Goal: Information Seeking & Learning: Find specific page/section

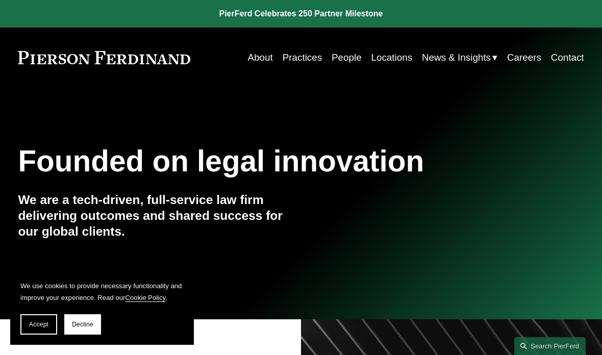
click at [351, 64] on link "People" at bounding box center [346, 57] width 30 height 19
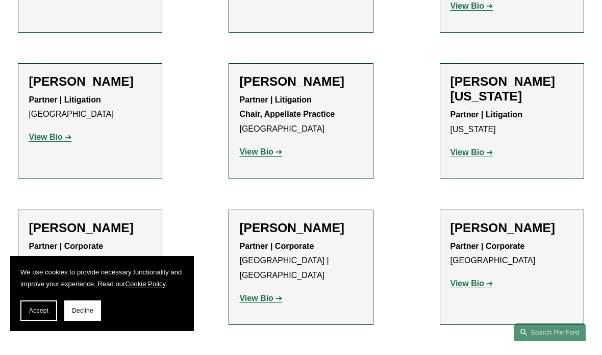
scroll to position [12905, 0]
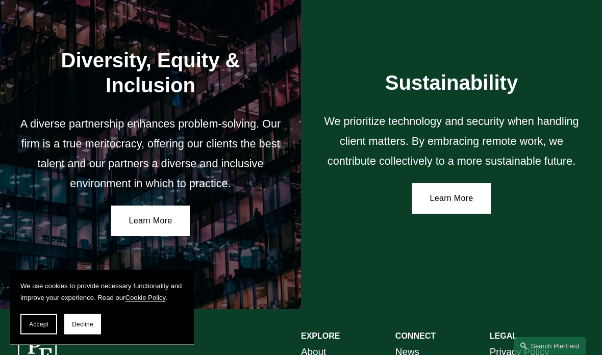
scroll to position [1549, 0]
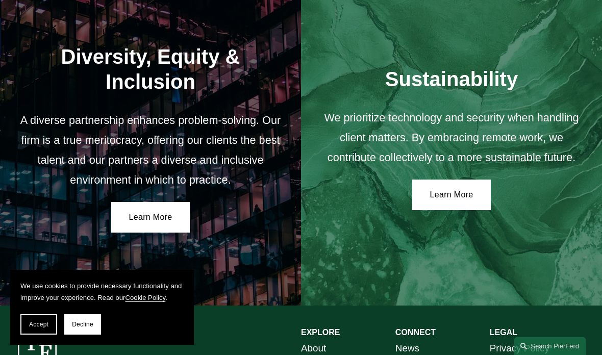
click at [172, 202] on link "Learn More" at bounding box center [150, 217] width 79 height 31
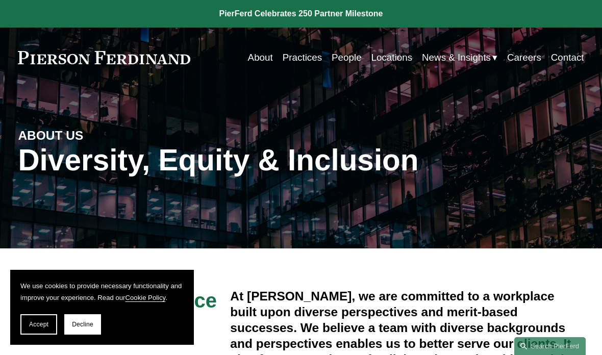
click at [0, 0] on span "News" at bounding box center [0, 0] width 0 height 0
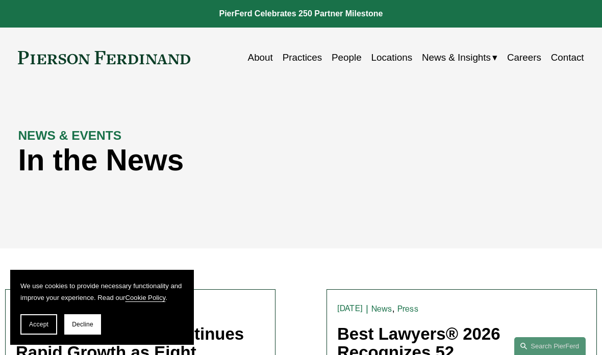
click at [342, 54] on link "People" at bounding box center [346, 57] width 30 height 19
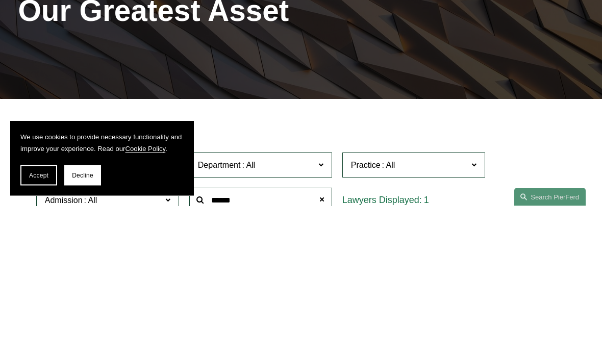
type input "******"
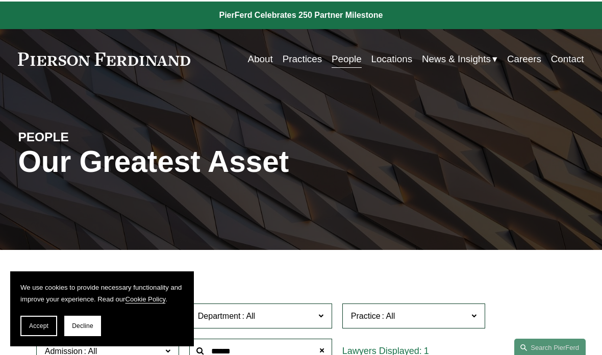
scroll to position [5, 0]
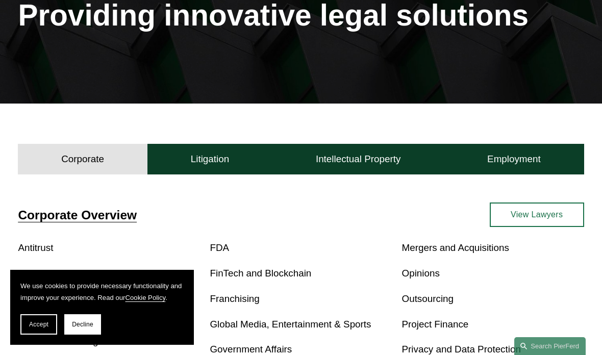
scroll to position [144, 0]
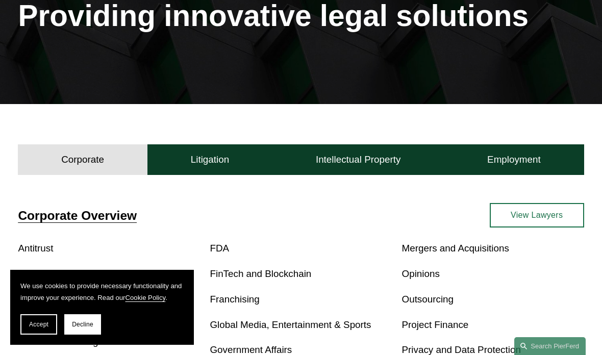
click at [536, 215] on link "View Lawyers" at bounding box center [537, 215] width 94 height 24
click at [541, 212] on link "View Lawyers" at bounding box center [537, 215] width 94 height 24
click at [276, 344] on link "Government Affairs" at bounding box center [251, 349] width 82 height 11
click at [278, 344] on link "Government Affairs" at bounding box center [251, 349] width 82 height 11
click at [285, 344] on link "Government Affairs" at bounding box center [251, 349] width 82 height 11
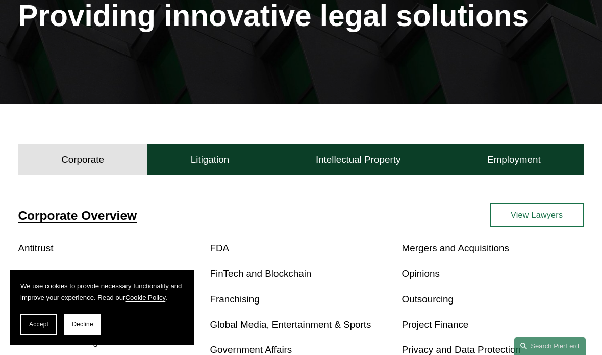
scroll to position [424, 0]
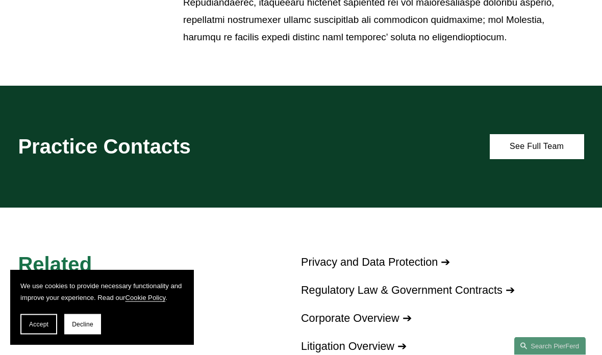
scroll to position [921, 0]
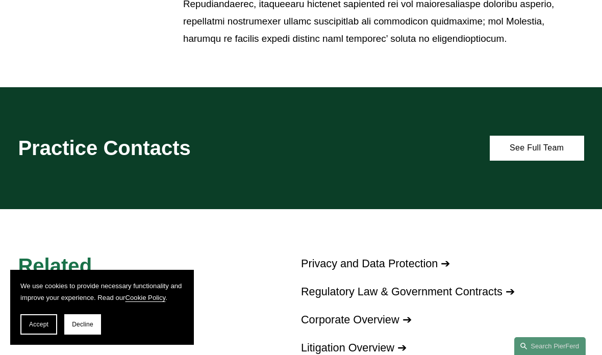
click at [544, 137] on link "See Full Team" at bounding box center [537, 148] width 94 height 25
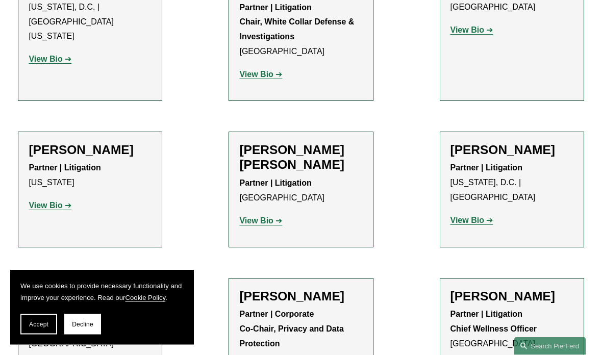
scroll to position [925, 0]
